Goal: Use online tool/utility: Utilize a website feature to perform a specific function

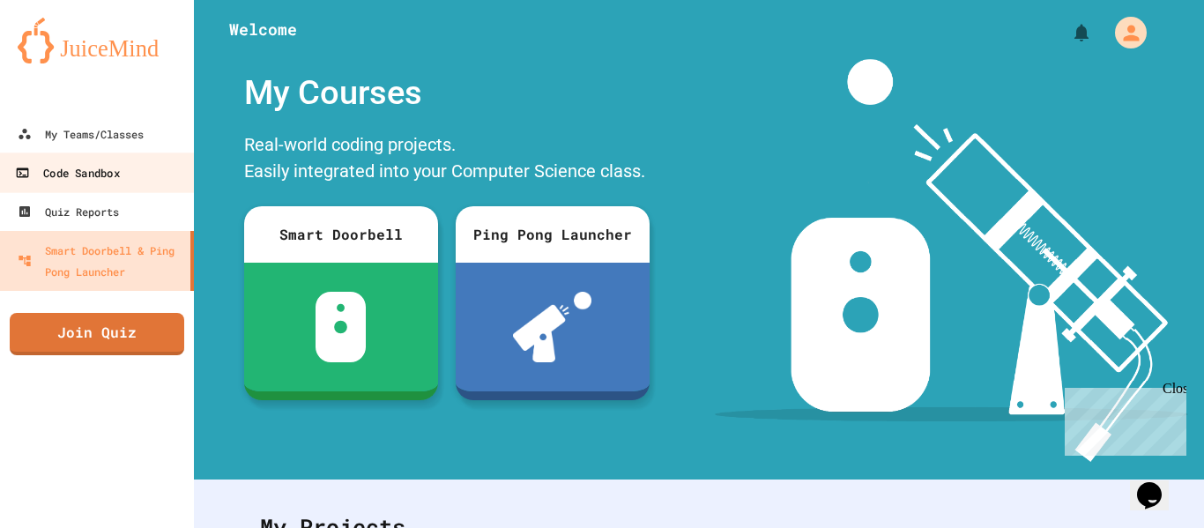
click at [56, 160] on link "Code Sandbox" at bounding box center [97, 172] width 200 height 40
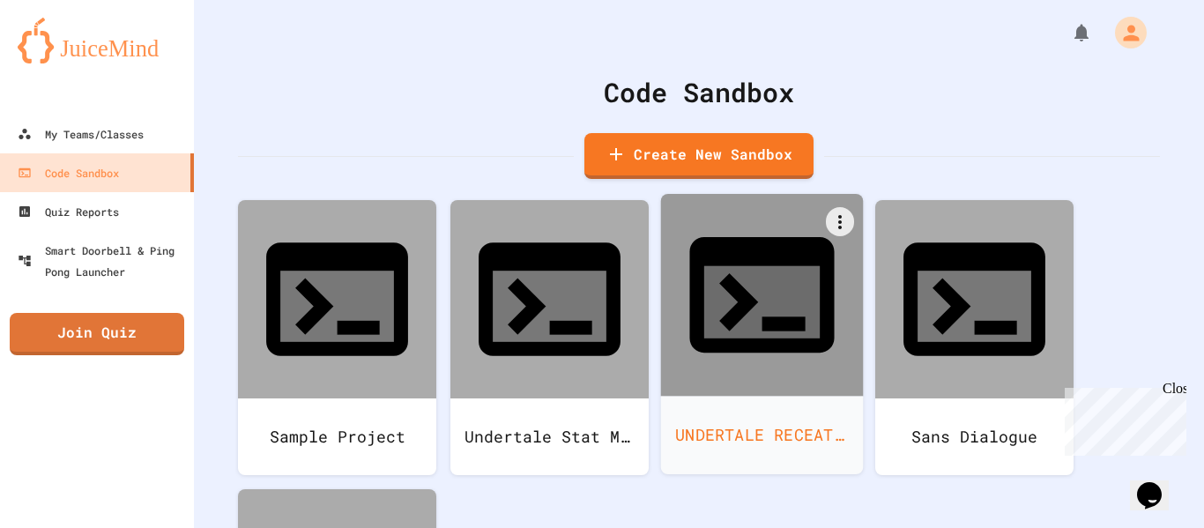
click at [784, 396] on div "UNDERTALE RECEATION" at bounding box center [762, 435] width 203 height 78
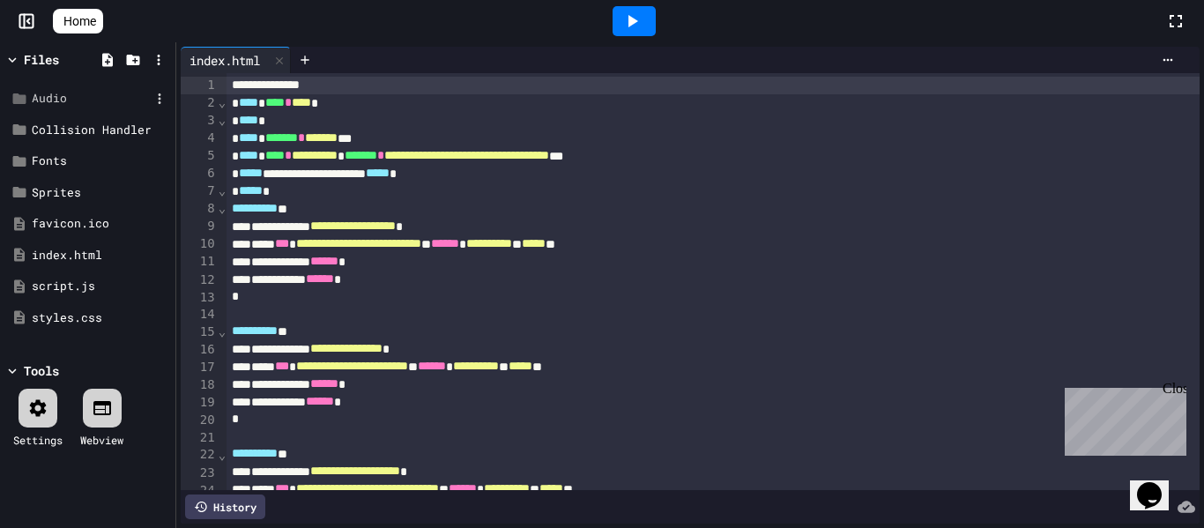
click at [88, 88] on div "Audio" at bounding box center [87, 99] width 167 height 32
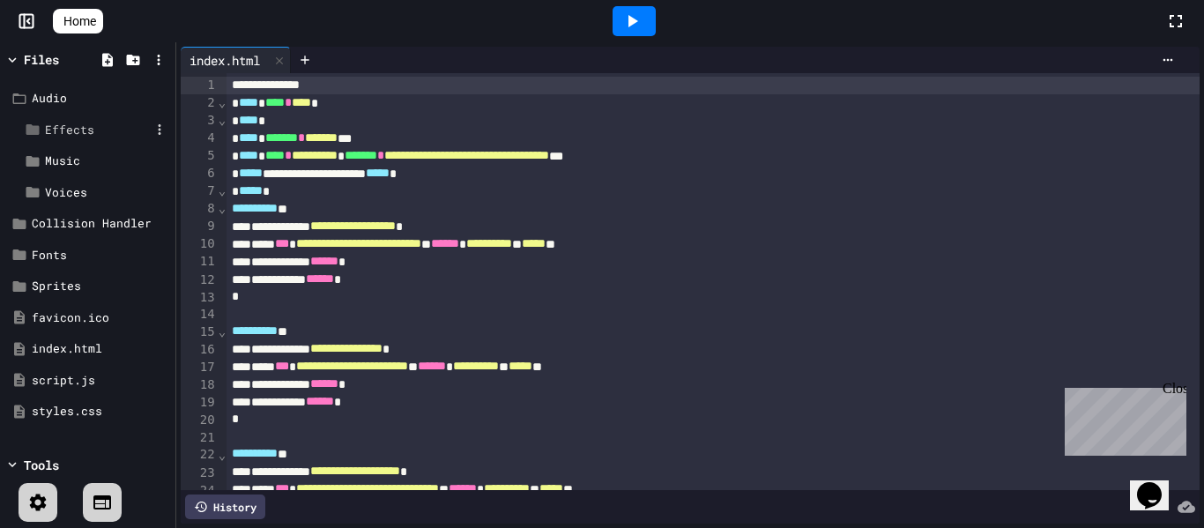
click at [74, 128] on div "Effects" at bounding box center [97, 131] width 105 height 18
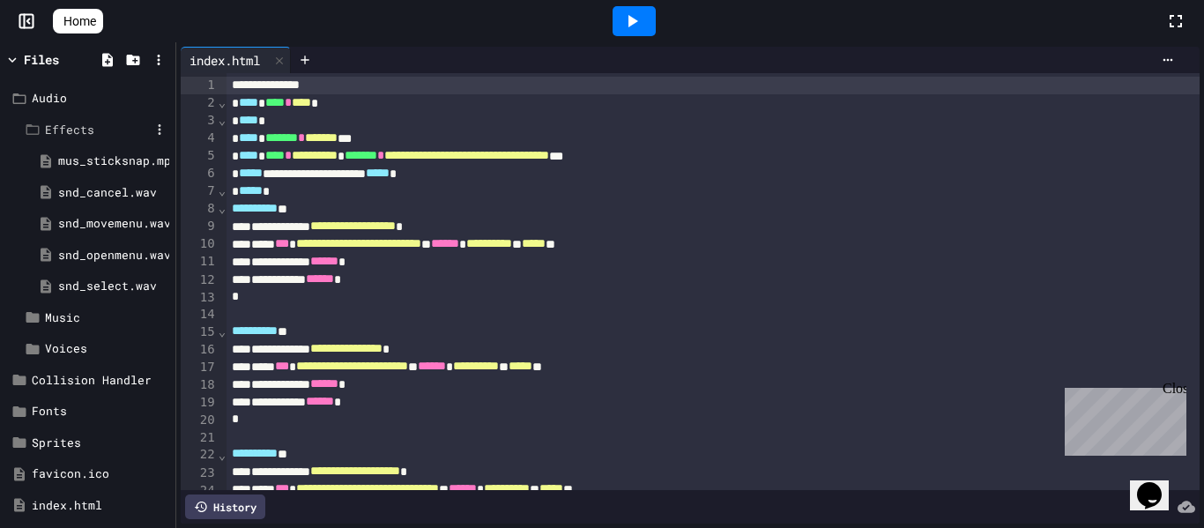
click at [74, 128] on div "Effects" at bounding box center [97, 131] width 105 height 18
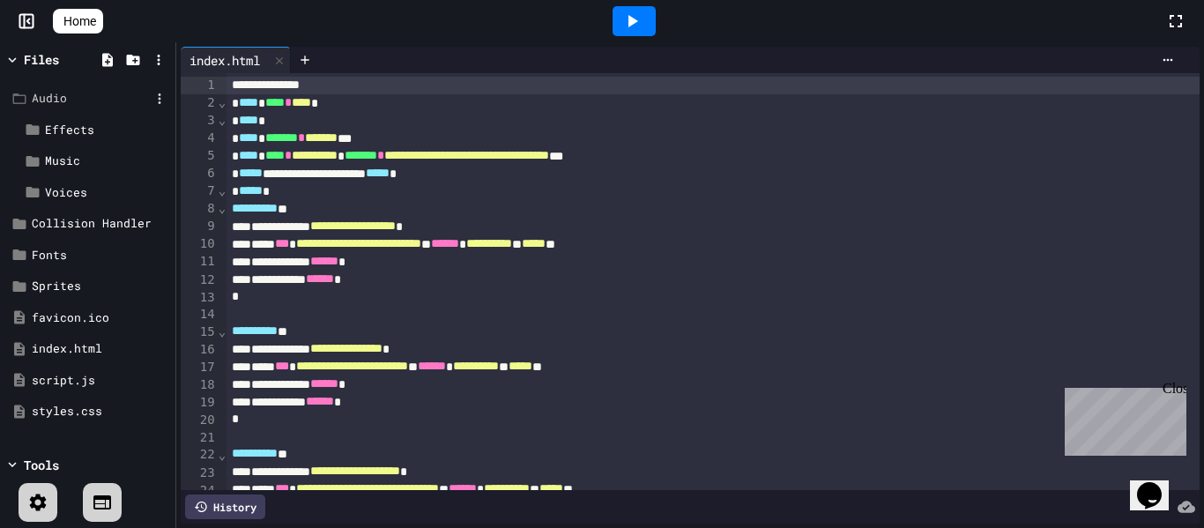
click at [54, 104] on div "Audio" at bounding box center [91, 99] width 118 height 18
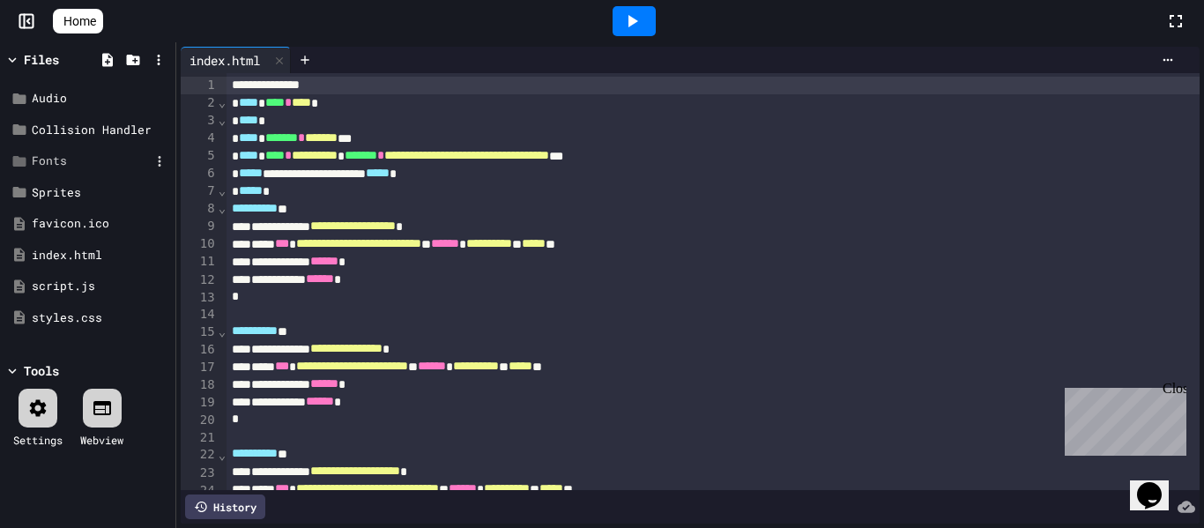
click at [53, 162] on div "Fonts" at bounding box center [91, 161] width 118 height 18
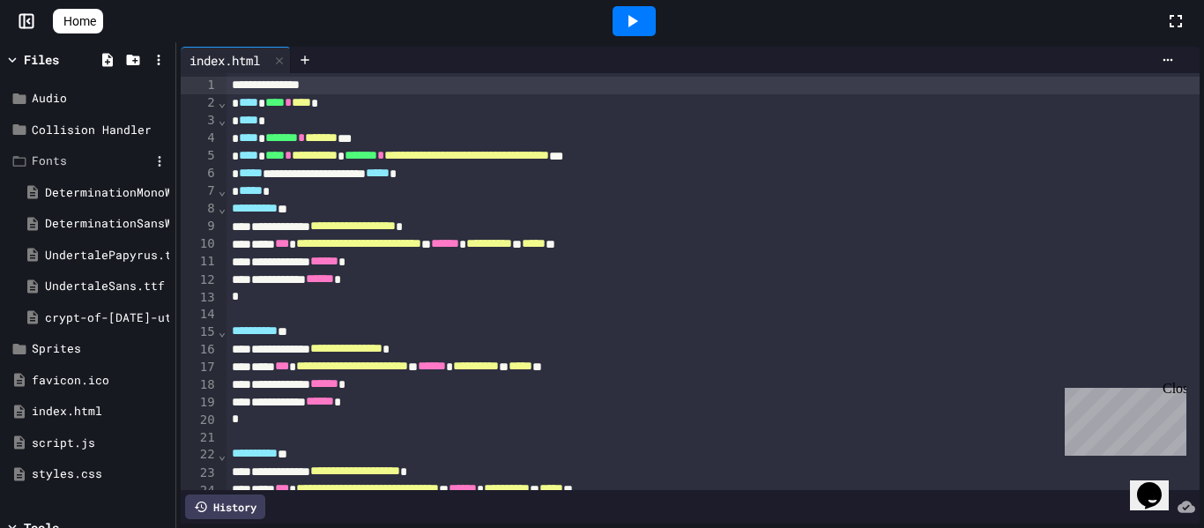
click at [53, 162] on div "Fonts" at bounding box center [91, 161] width 118 height 18
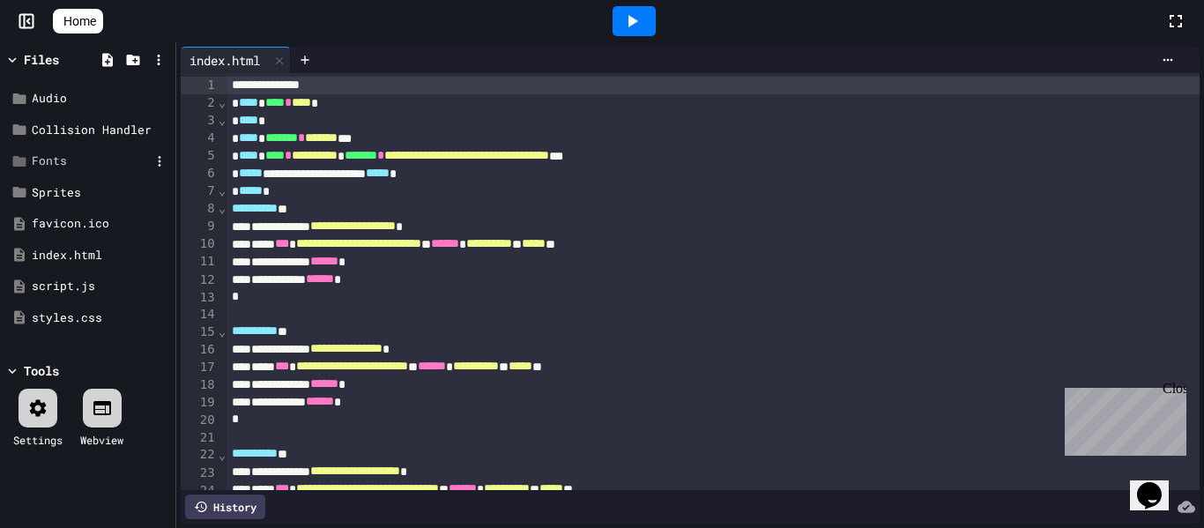
click at [53, 162] on div "Fonts" at bounding box center [91, 161] width 118 height 18
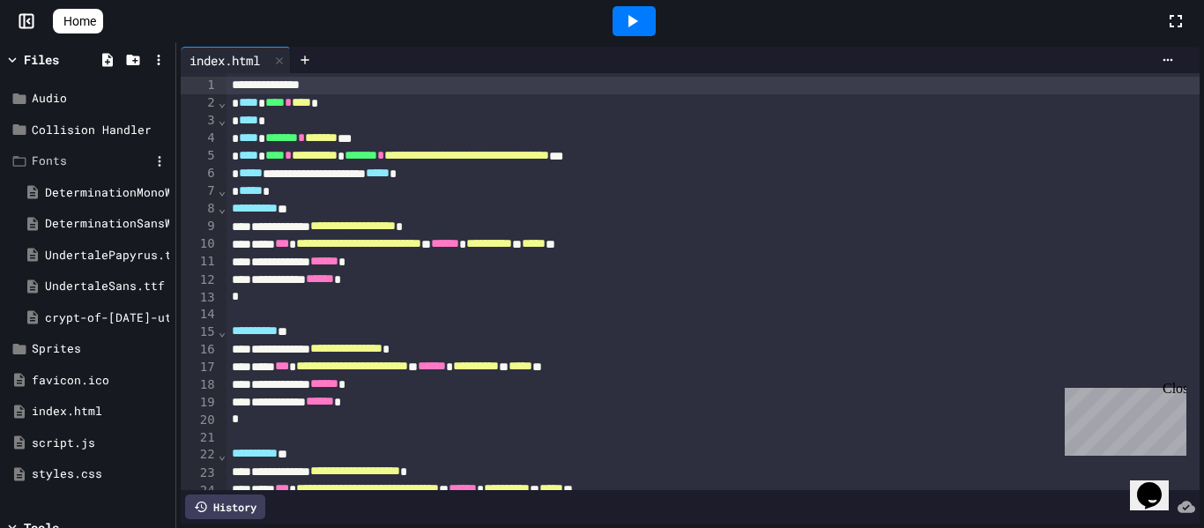
click at [67, 153] on div "Fonts" at bounding box center [91, 161] width 118 height 18
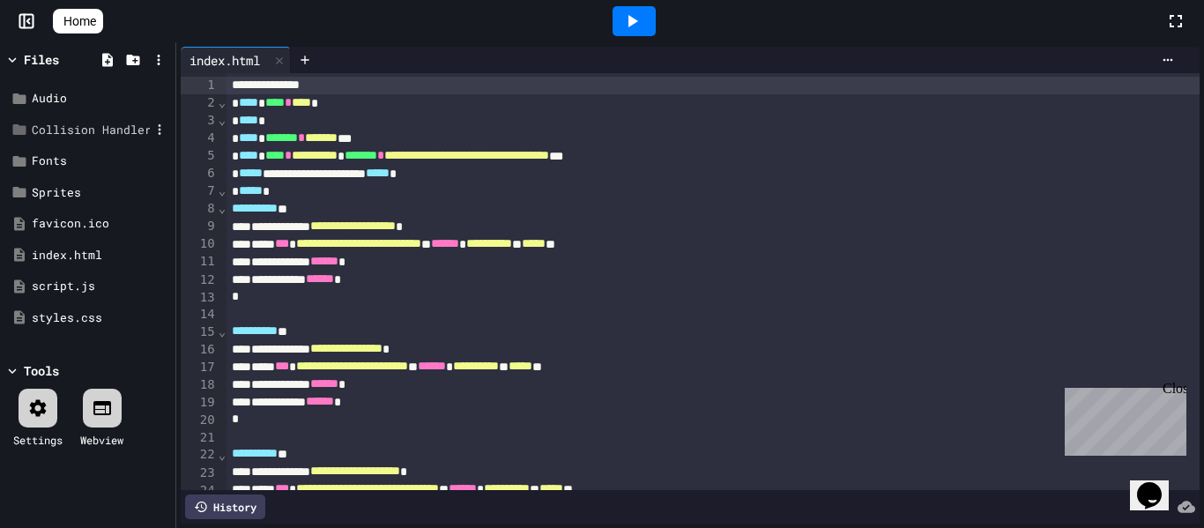
click at [82, 135] on div "Collision Handler" at bounding box center [91, 131] width 118 height 18
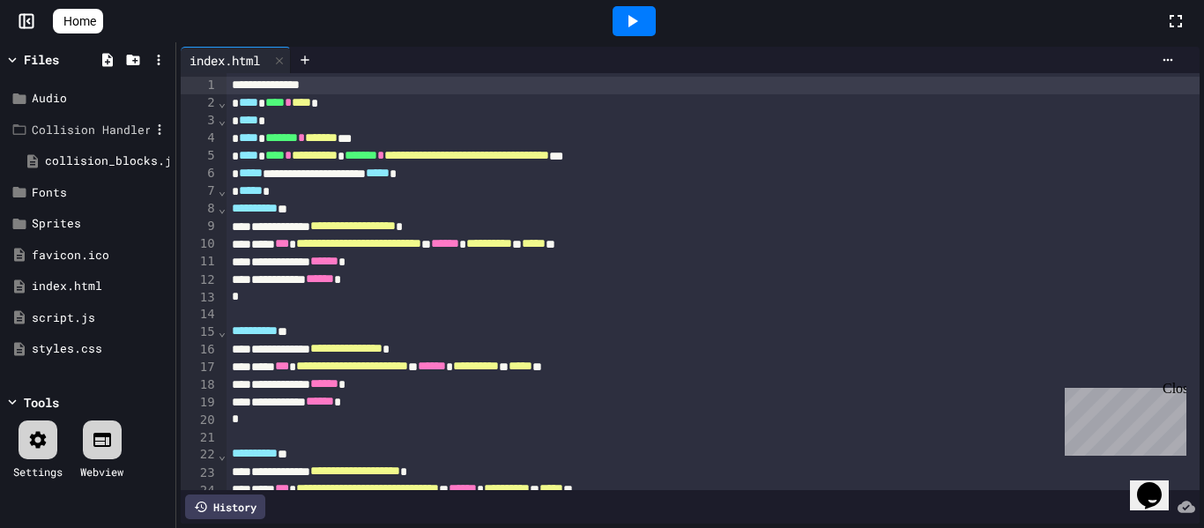
click at [82, 135] on div "Collision Handler" at bounding box center [91, 131] width 118 height 18
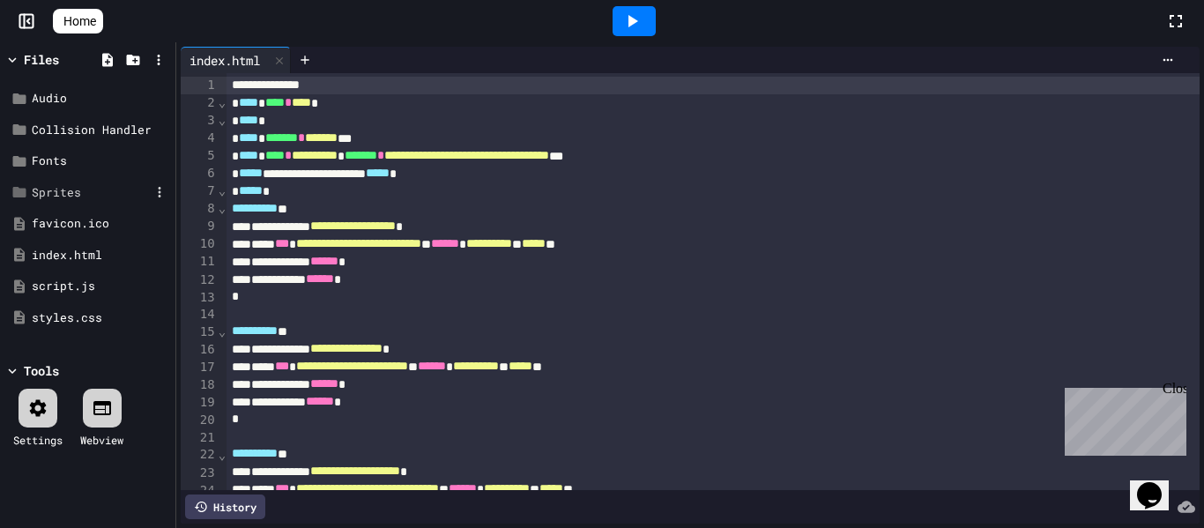
click at [58, 200] on div "Sprites" at bounding box center [91, 193] width 118 height 18
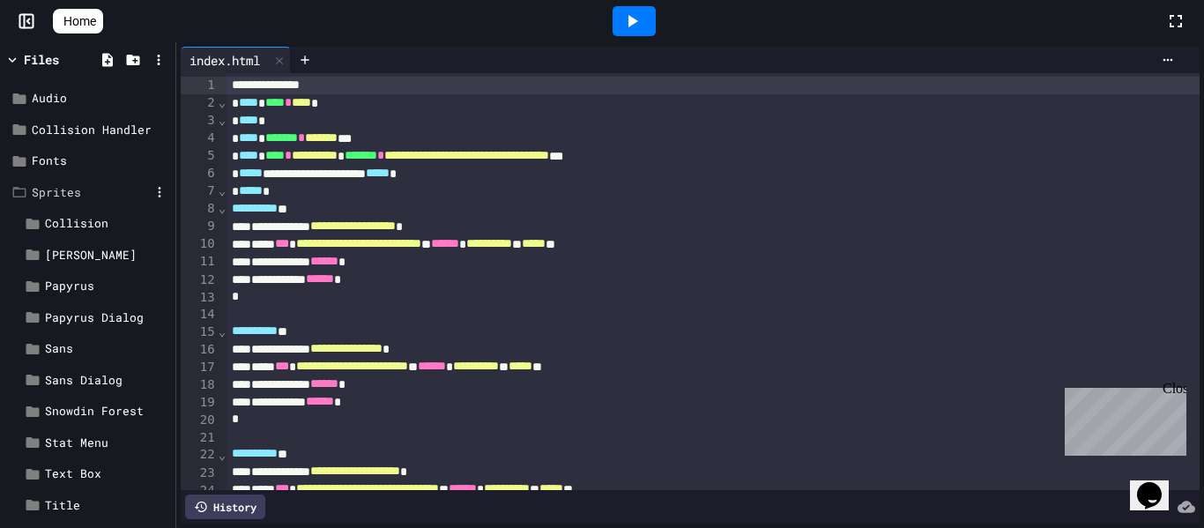
click at [58, 200] on div "Sprites" at bounding box center [91, 193] width 118 height 18
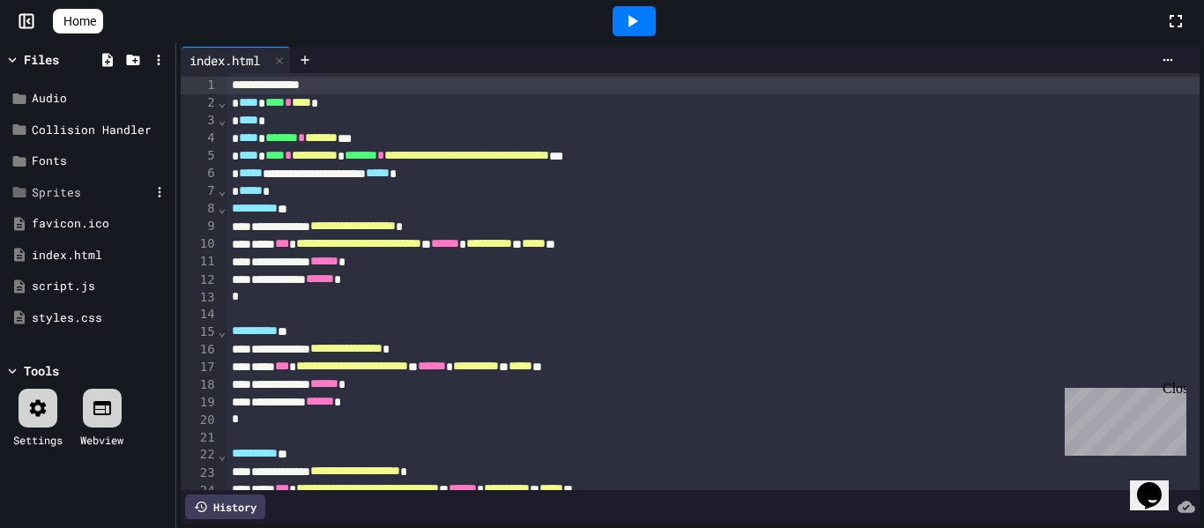
click at [58, 200] on div "Sprites" at bounding box center [91, 193] width 118 height 18
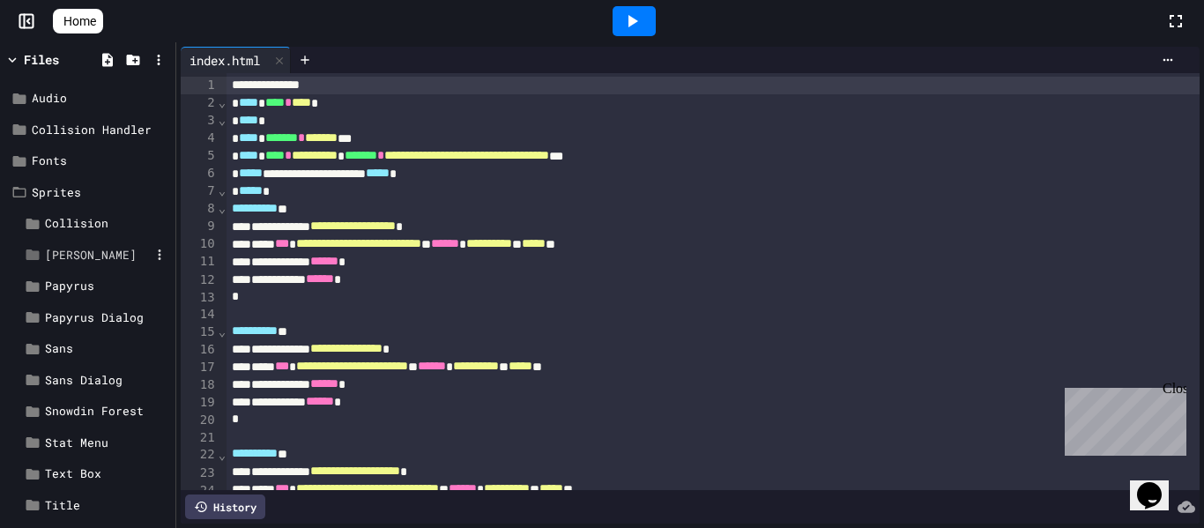
click at [64, 247] on div "[PERSON_NAME]" at bounding box center [97, 256] width 105 height 18
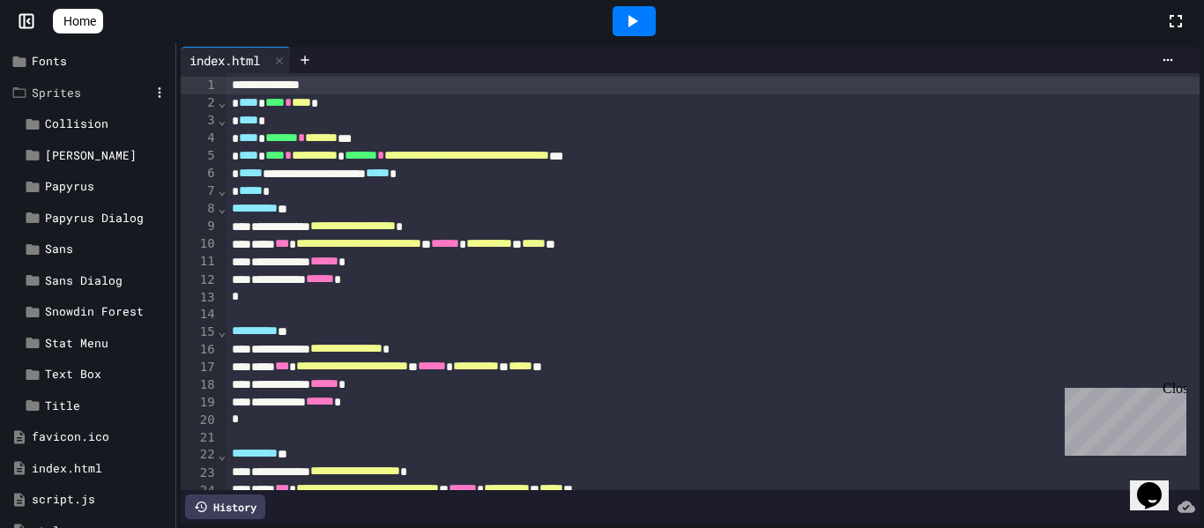
scroll to position [99, 0]
click at [95, 112] on div "Collision" at bounding box center [94, 125] width 153 height 32
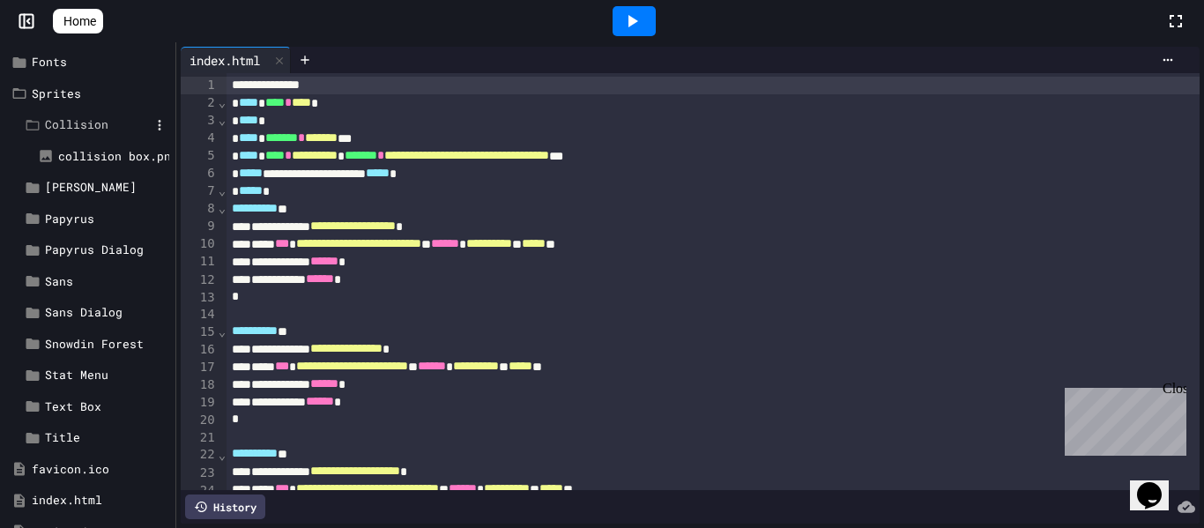
click at [95, 112] on div "Collision" at bounding box center [94, 125] width 153 height 32
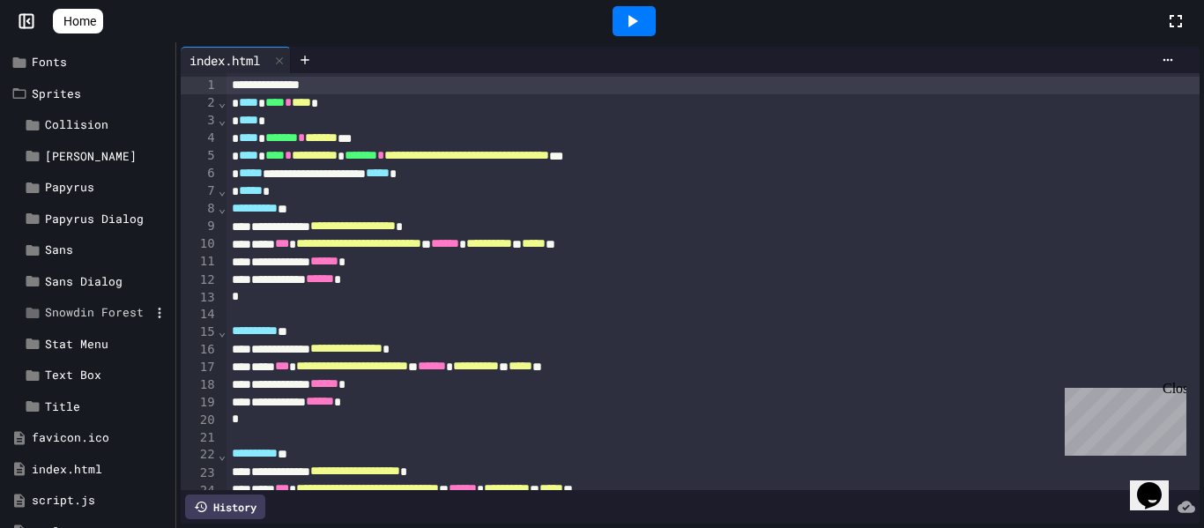
click at [92, 323] on div "Snowdin Forest" at bounding box center [94, 313] width 153 height 32
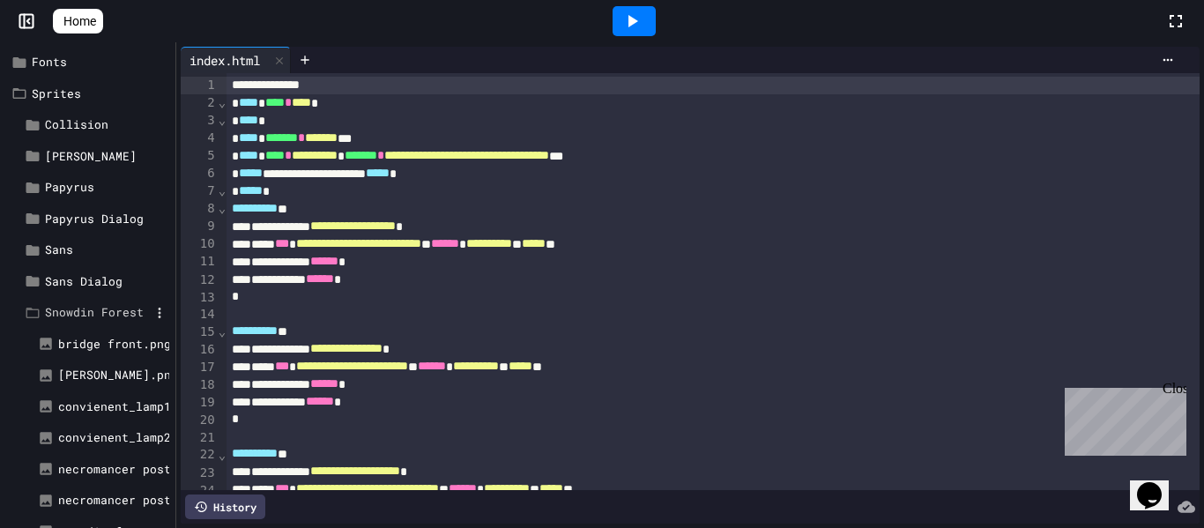
click at [92, 323] on div "Snowdin Forest" at bounding box center [94, 313] width 153 height 32
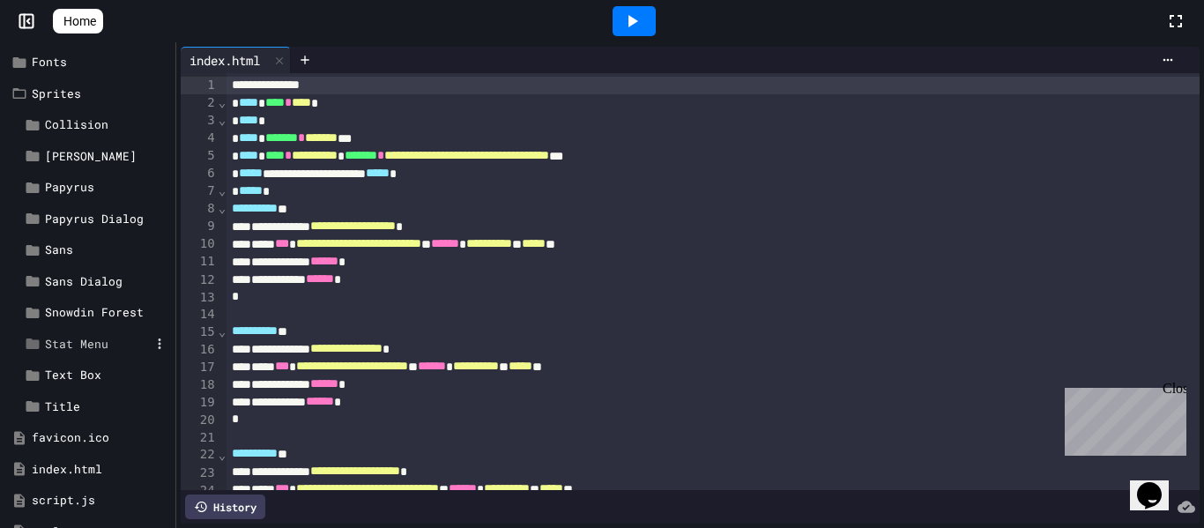
click at [90, 343] on div "Stat Menu" at bounding box center [97, 345] width 105 height 18
click at [46, 104] on div "Sprites" at bounding box center [87, 94] width 167 height 32
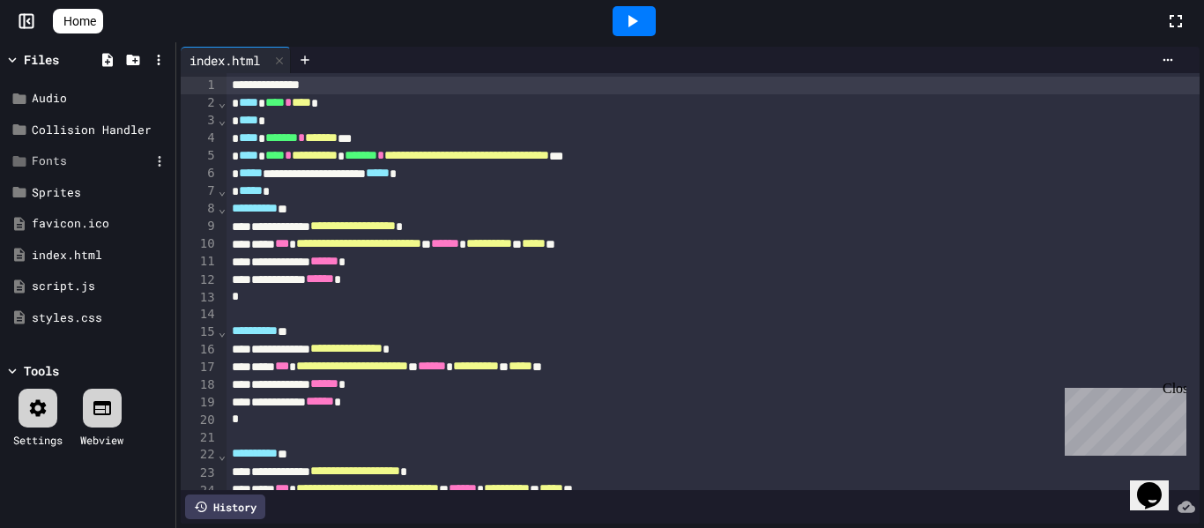
click at [43, 152] on div "Fonts" at bounding box center [91, 161] width 118 height 18
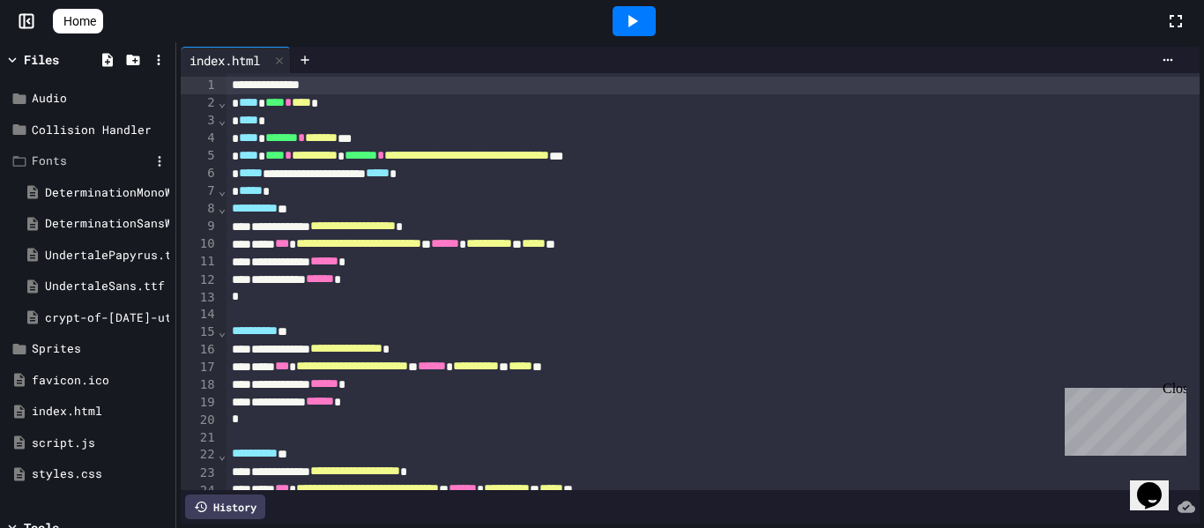
click at [43, 152] on div "Fonts" at bounding box center [91, 161] width 118 height 18
